Goal: Information Seeking & Learning: Learn about a topic

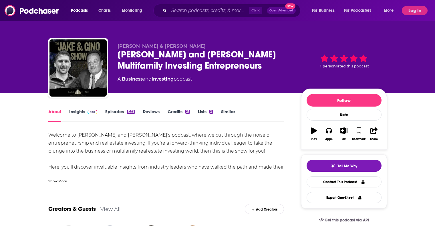
click at [66, 179] on div "Show More" at bounding box center [57, 180] width 19 height 5
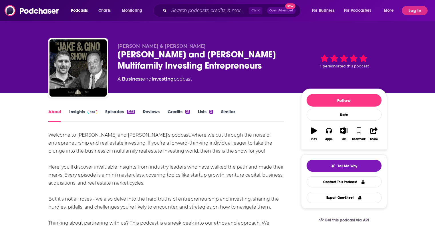
click at [79, 112] on link "Insights" at bounding box center [83, 115] width 28 height 13
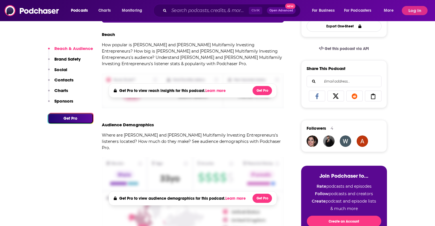
scroll to position [257, 0]
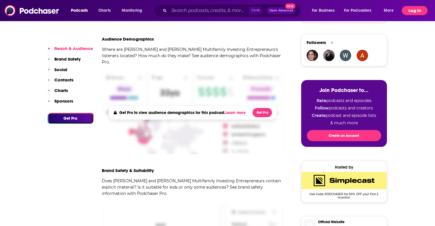
click at [412, 11] on button "Log In" at bounding box center [415, 10] width 26 height 9
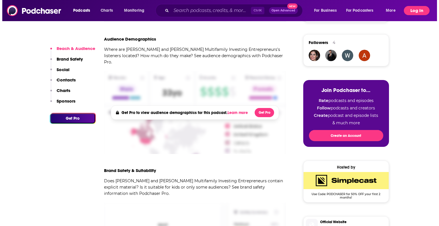
scroll to position [0, 0]
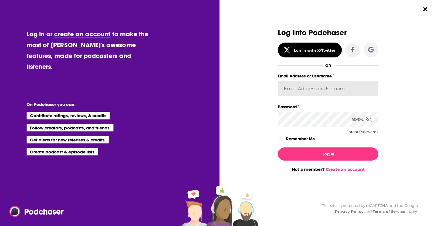
type input "PercPodcast"
click at [281, 139] on icon "Dialog" at bounding box center [279, 139] width 3 height 3
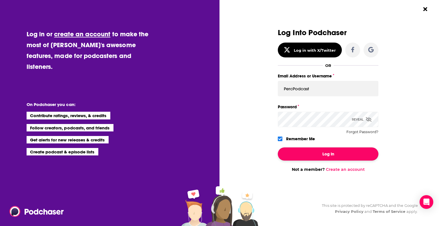
click at [319, 153] on button "Log In" at bounding box center [328, 153] width 101 height 13
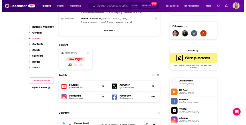
scroll to position [429, 0]
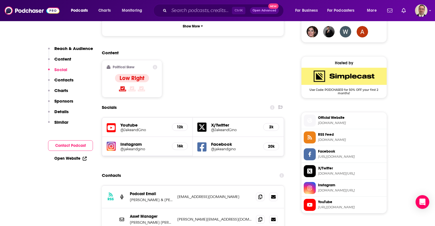
drag, startPoint x: 154, startPoint y: 209, endPoint x: 129, endPoint y: 211, distance: 24.9
copy p "Gino Barbaro"
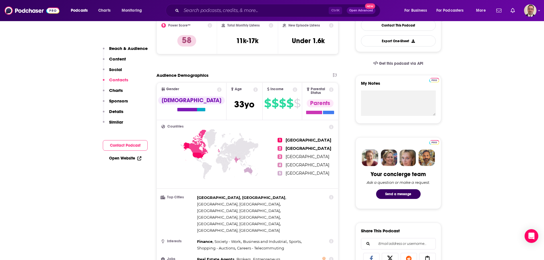
scroll to position [0, 0]
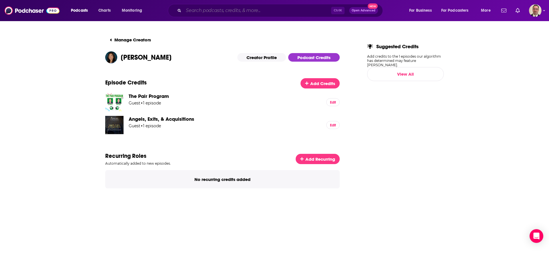
click at [219, 14] on input "Search podcasts, credits, & more..." at bounding box center [256, 10] width 147 height 9
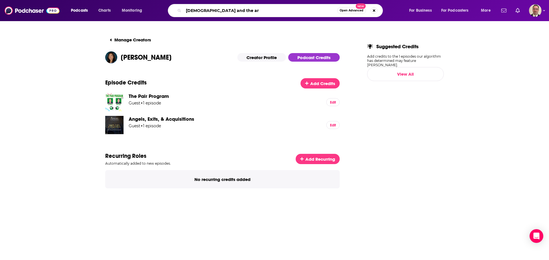
type input "zen and the art"
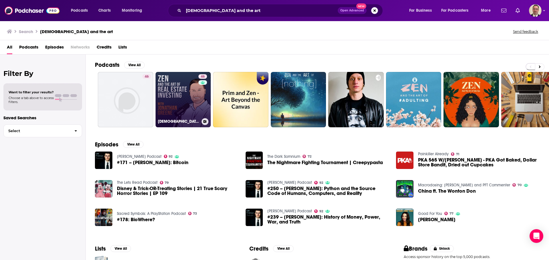
click at [191, 91] on link "46 Zen and the Art of Real Estate Investing" at bounding box center [182, 99] width 55 height 55
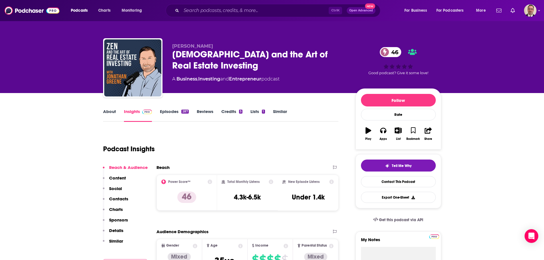
click at [115, 110] on link "About" at bounding box center [109, 115] width 13 height 13
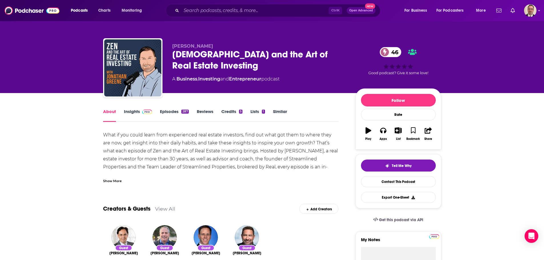
click at [120, 181] on div "Show More" at bounding box center [112, 180] width 19 height 5
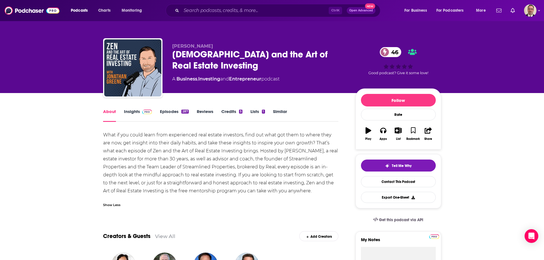
drag, startPoint x: 247, startPoint y: 150, endPoint x: 313, endPoint y: 191, distance: 77.7
click at [313, 191] on div "What if you could learn from experienced real estate investors, find out what g…" at bounding box center [221, 163] width 236 height 64
copy div "Hosted by Jonathan Greene, a real estate investor for more than 30 years, as we…"
click at [135, 114] on link "Insights" at bounding box center [138, 115] width 28 height 13
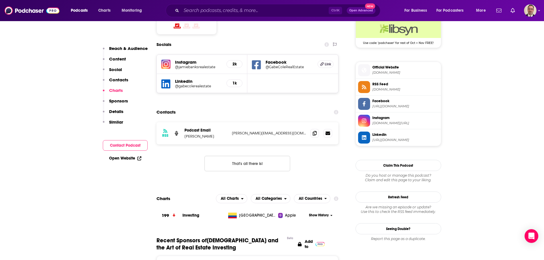
scroll to position [429, 0]
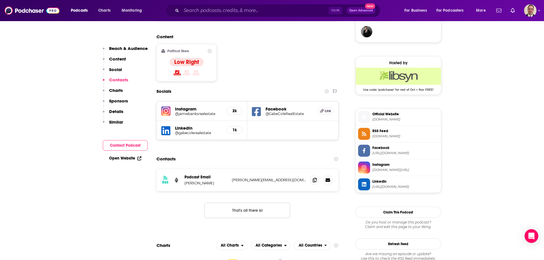
drag, startPoint x: 385, startPoint y: 117, endPoint x: 514, endPoint y: 125, distance: 128.6
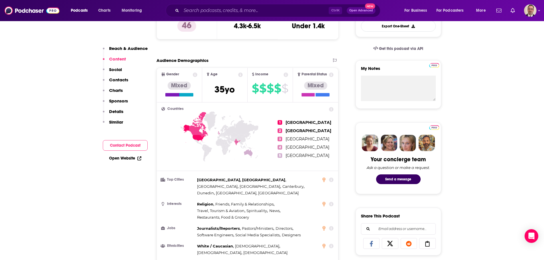
scroll to position [0, 0]
